Goal: Complete application form

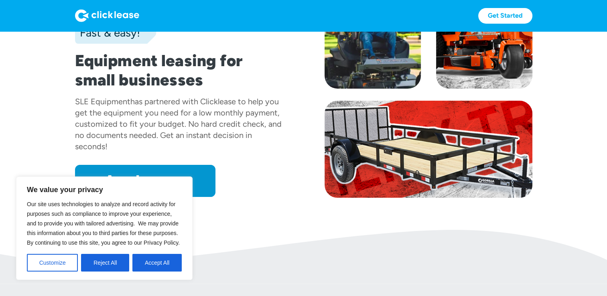
scroll to position [88, 0]
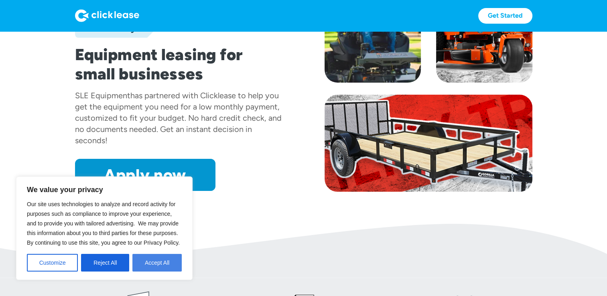
click at [152, 264] on button "Accept All" at bounding box center [156, 263] width 49 height 18
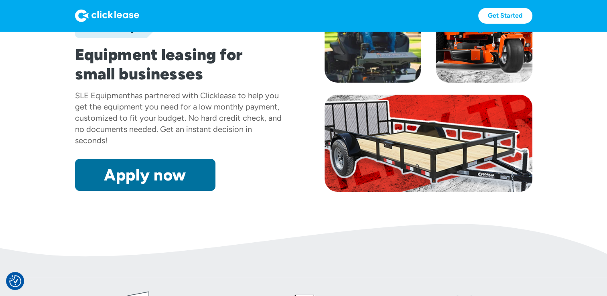
click at [170, 176] on link "Apply now" at bounding box center [145, 175] width 140 height 32
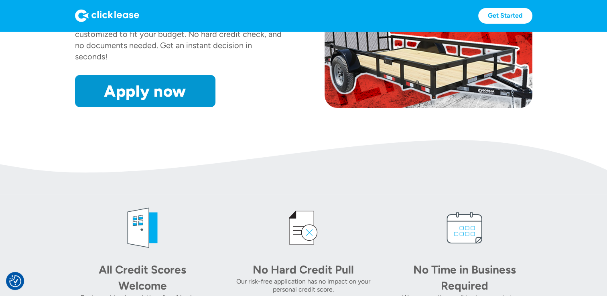
scroll to position [268, 0]
